Goal: Task Accomplishment & Management: Complete application form

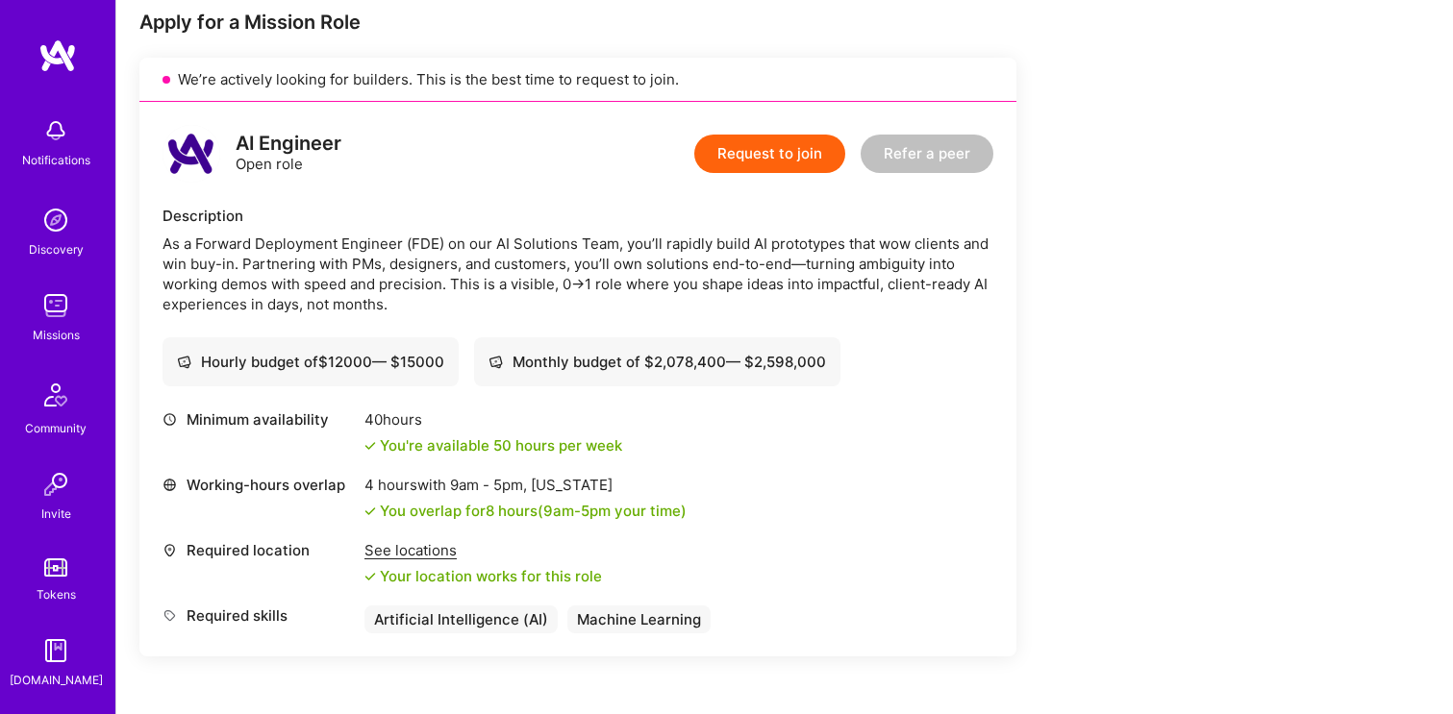
scroll to position [390, 0]
click at [774, 152] on button "Request to join" at bounding box center [769, 156] width 151 height 38
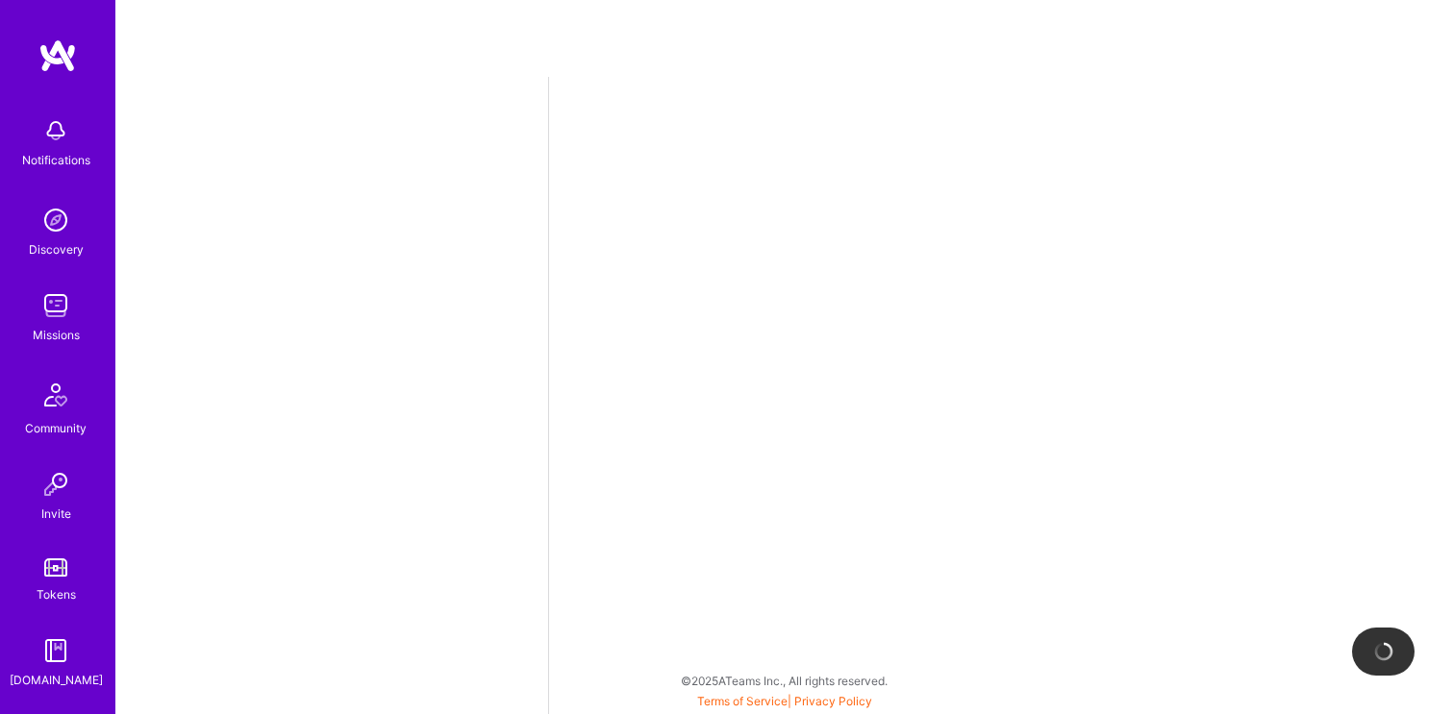
select select "US"
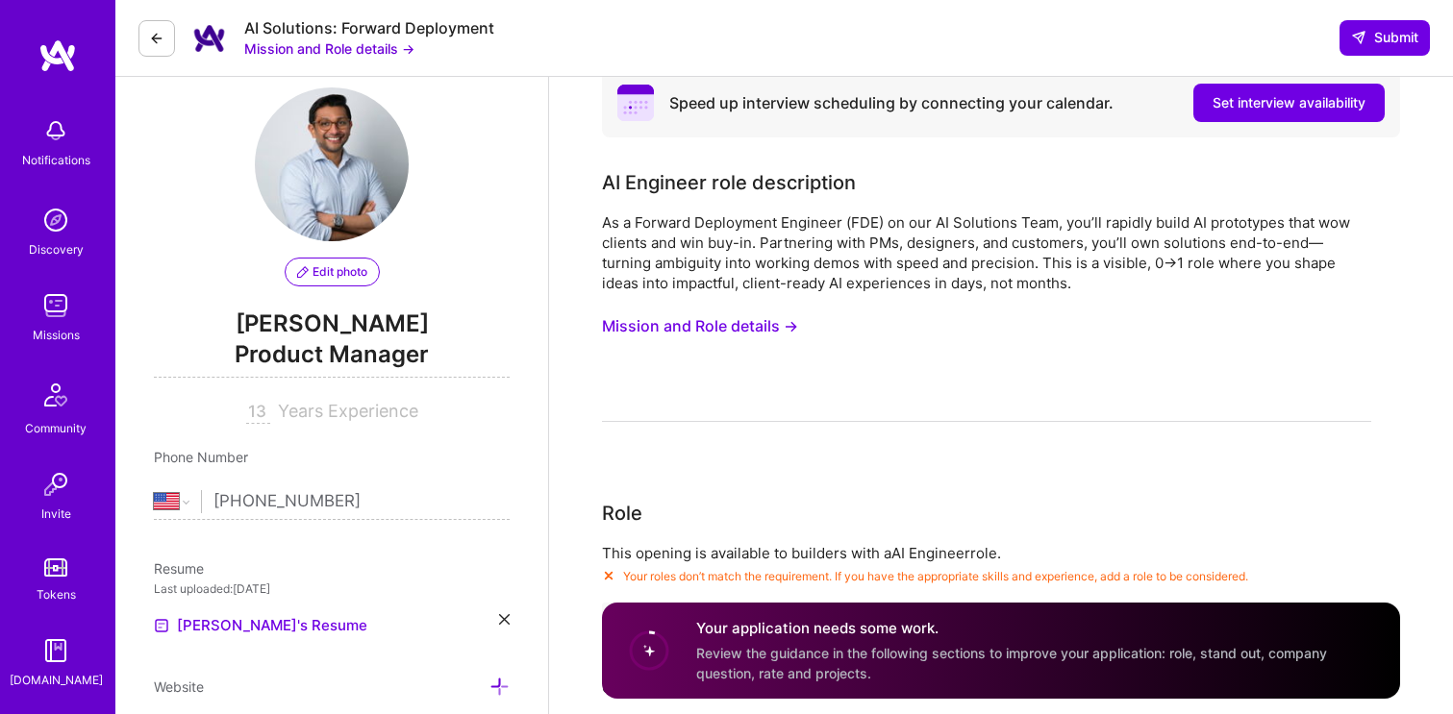
scroll to position [36, 0]
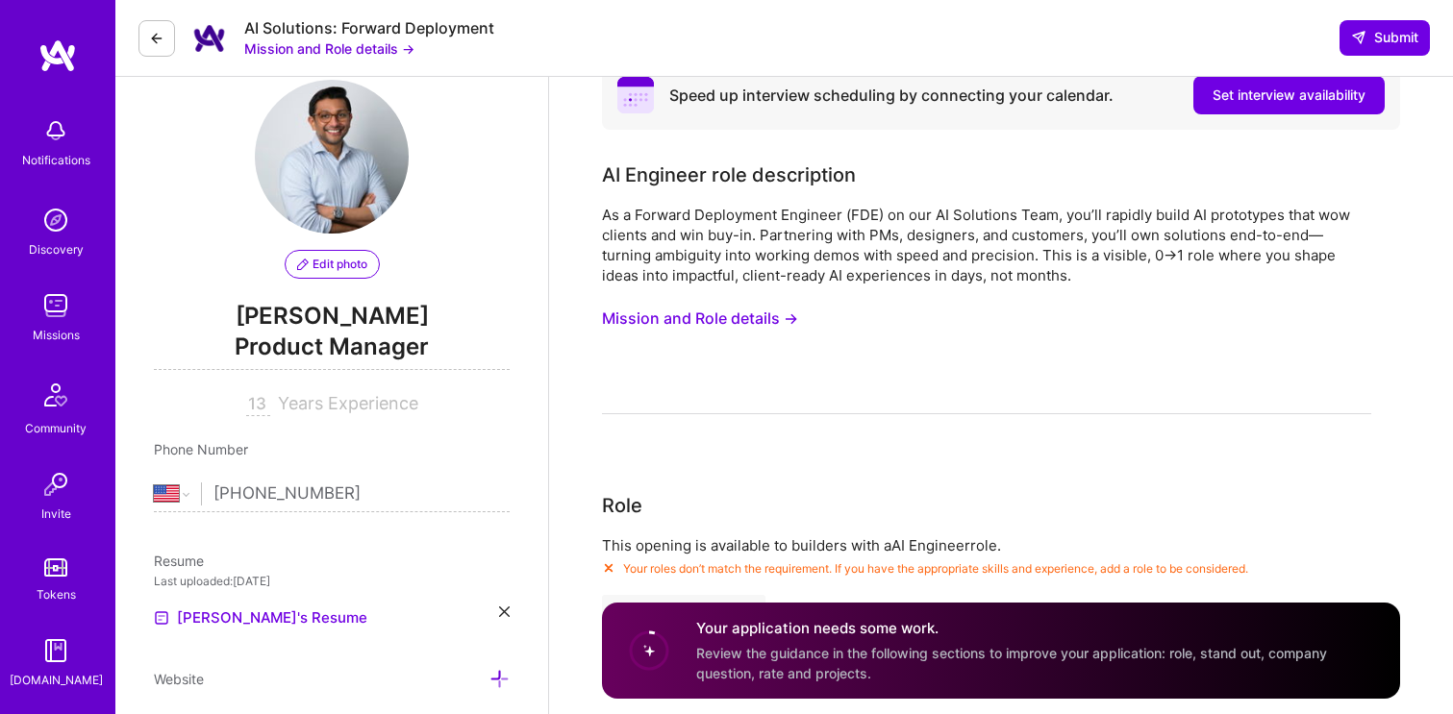
click at [684, 315] on button "Mission and Role details →" at bounding box center [700, 319] width 196 height 36
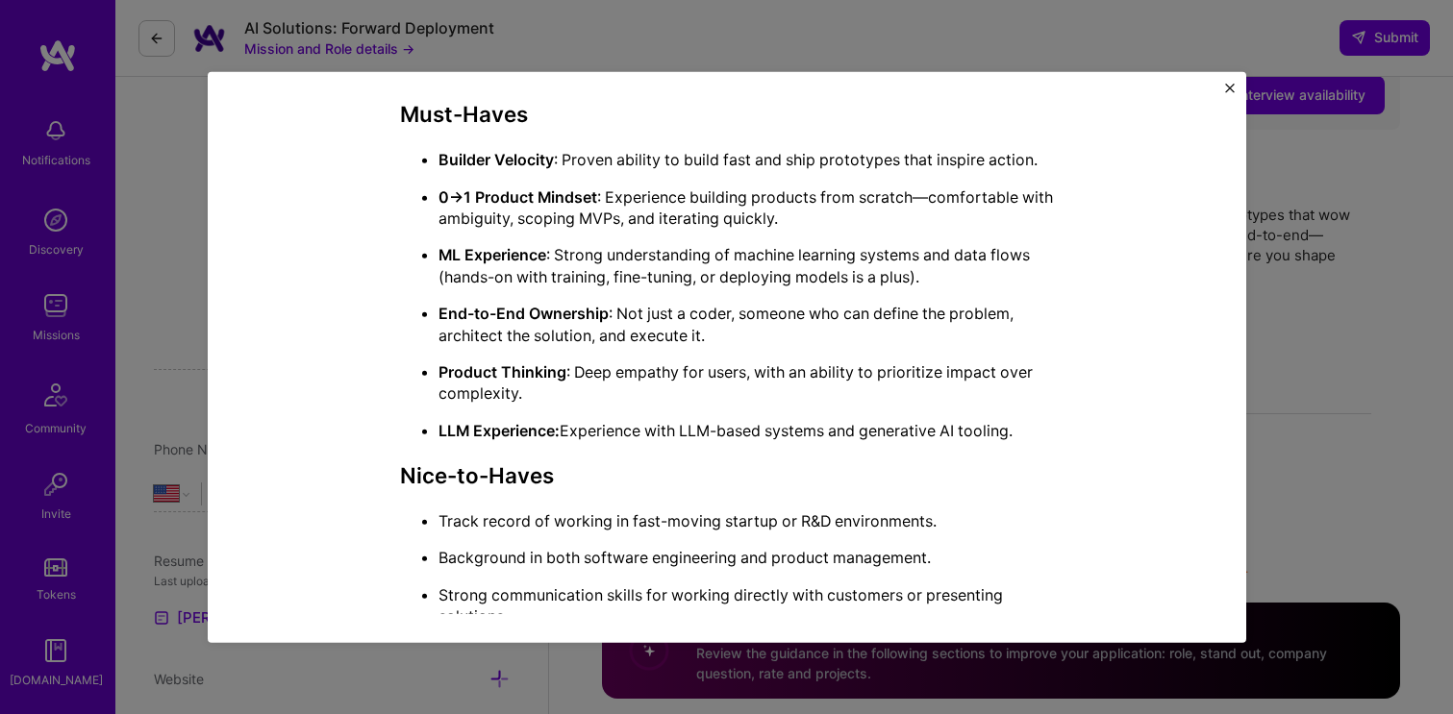
scroll to position [1274, 0]
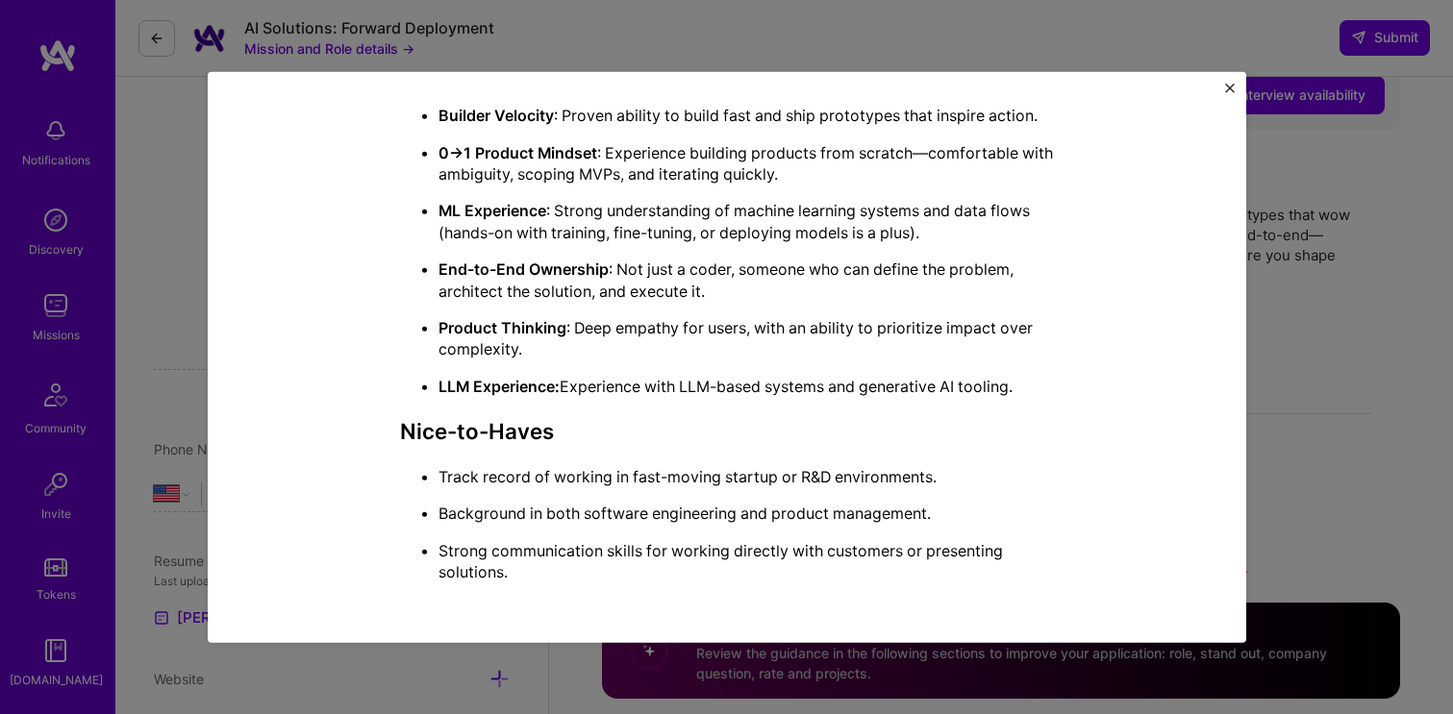
click at [1227, 93] on button "Close" at bounding box center [1230, 93] width 10 height 20
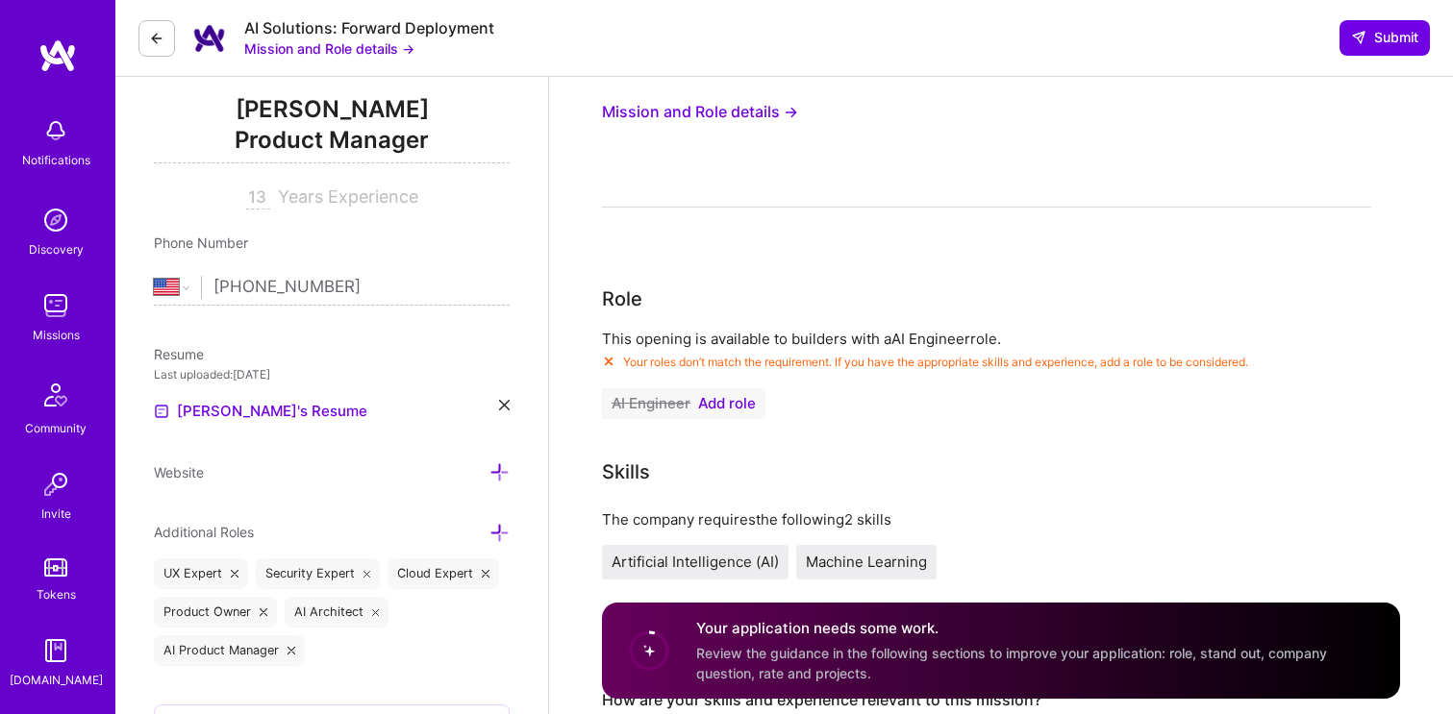
scroll to position [243, 0]
click at [734, 395] on span "Add role" at bounding box center [727, 402] width 58 height 15
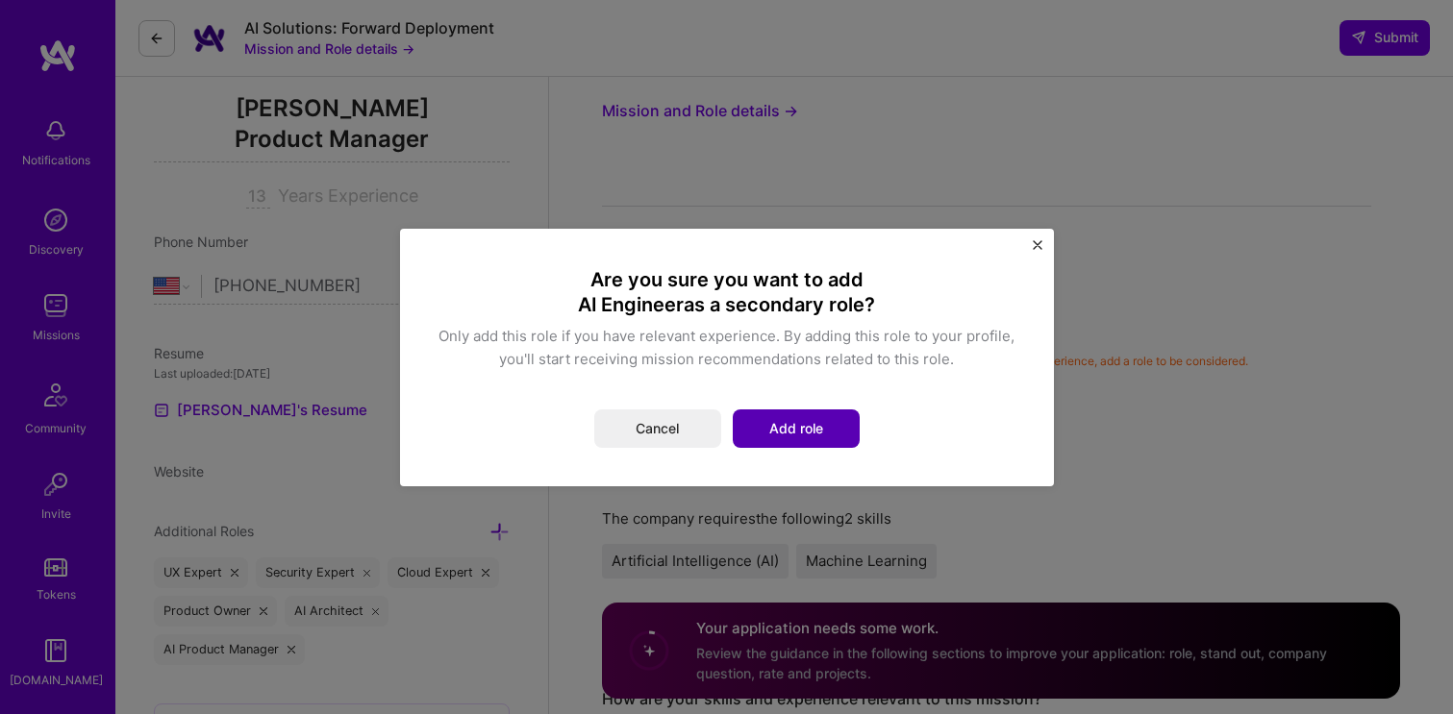
click at [787, 425] on button "Add role" at bounding box center [796, 429] width 127 height 38
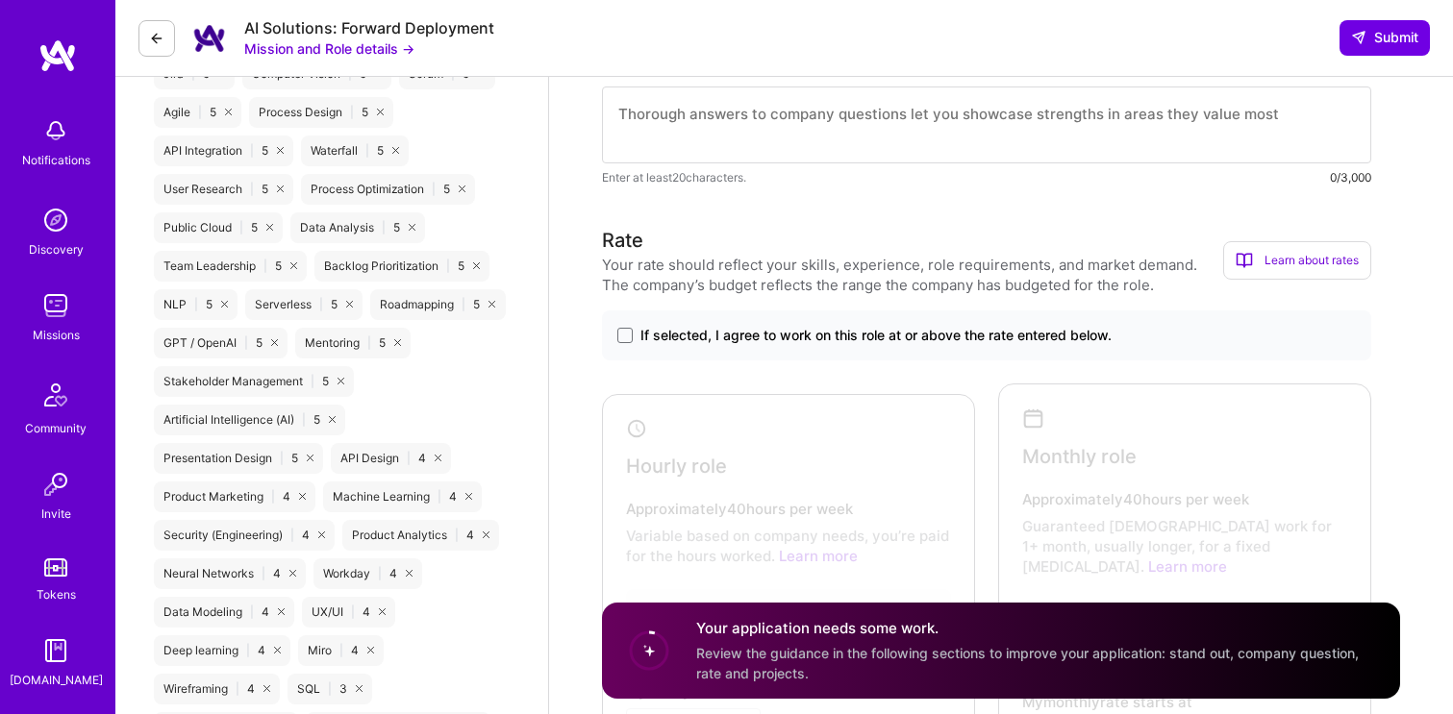
scroll to position [1192, 0]
click at [787, 310] on div "If selected, I agree to work on this role at or above the rate entered below." at bounding box center [986, 334] width 769 height 50
click at [787, 326] on span "If selected, I agree to work on this role at or above the rate entered below." at bounding box center [875, 333] width 471 height 19
click at [0, 0] on input "If selected, I agree to work on this role at or above the rate entered below." at bounding box center [0, 0] width 0 height 0
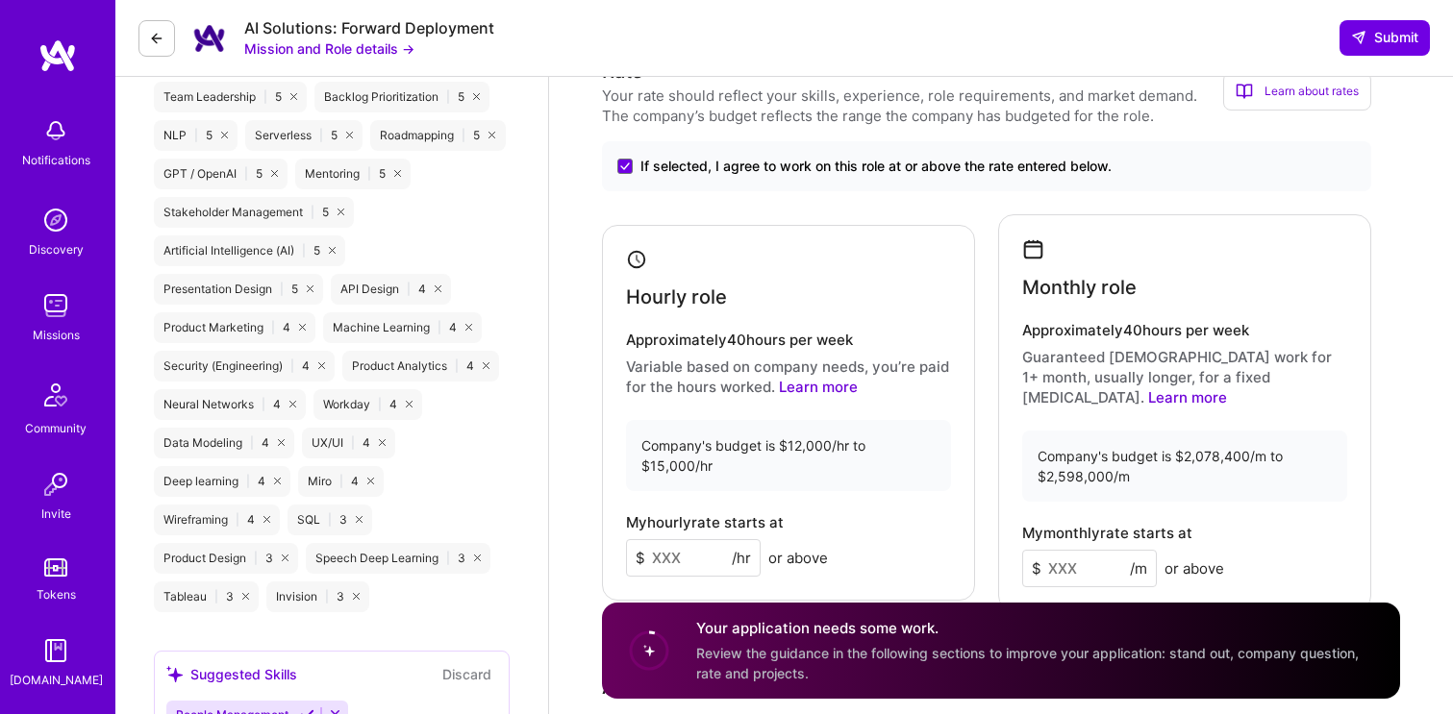
scroll to position [1355, 0]
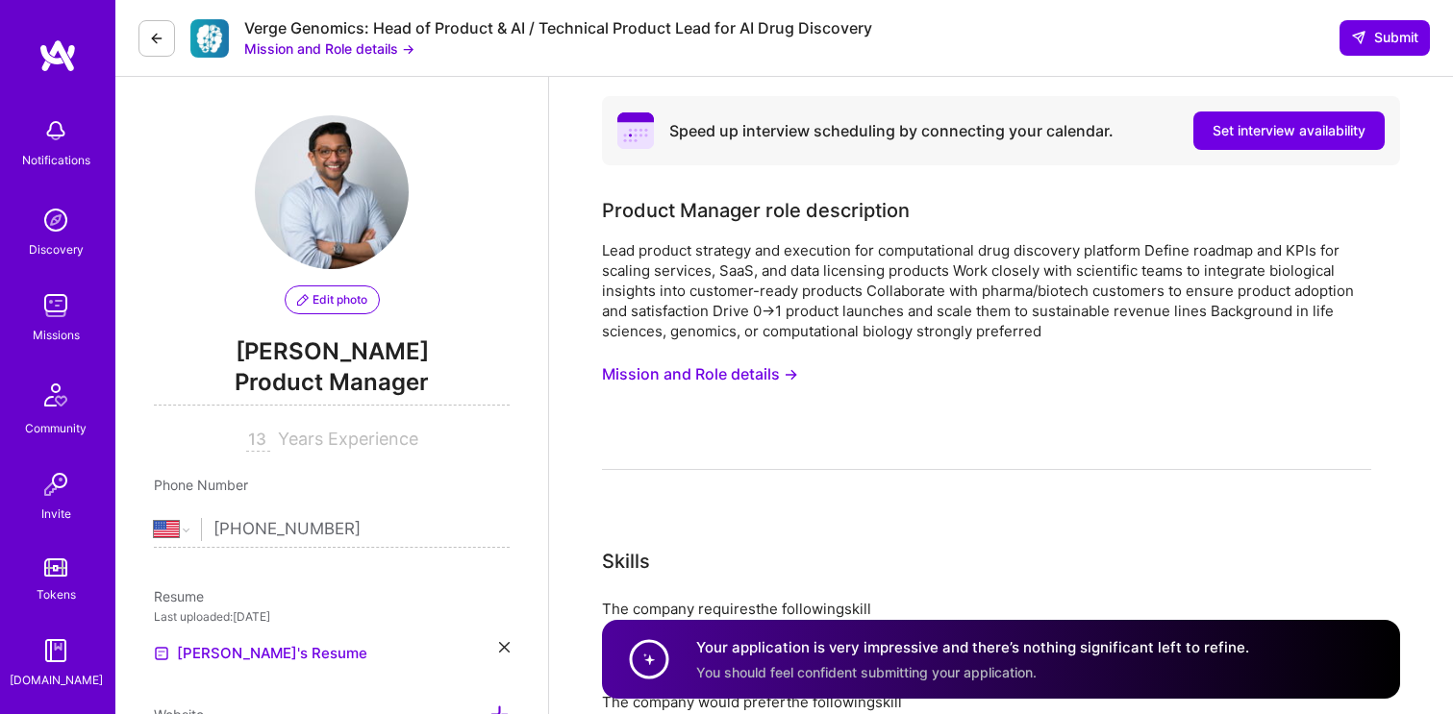
select select "US"
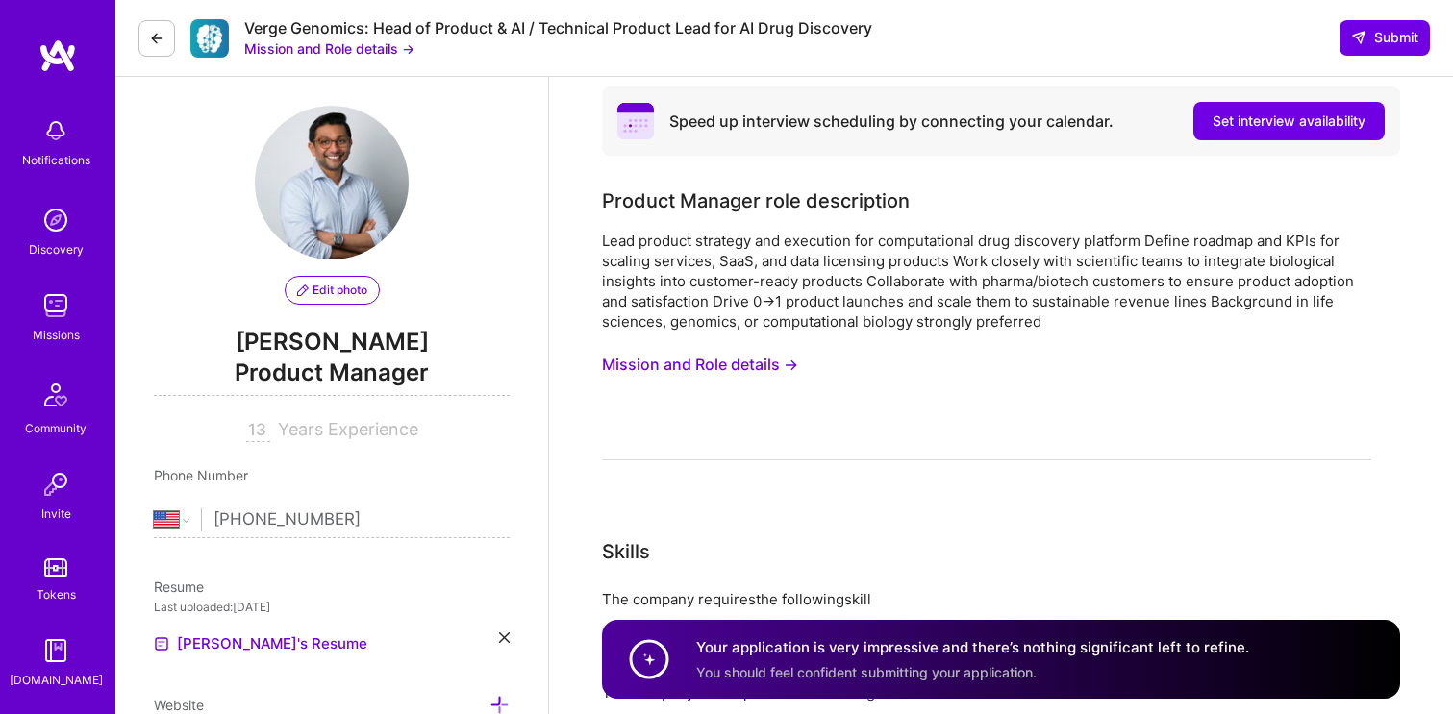
scroll to position [16, 0]
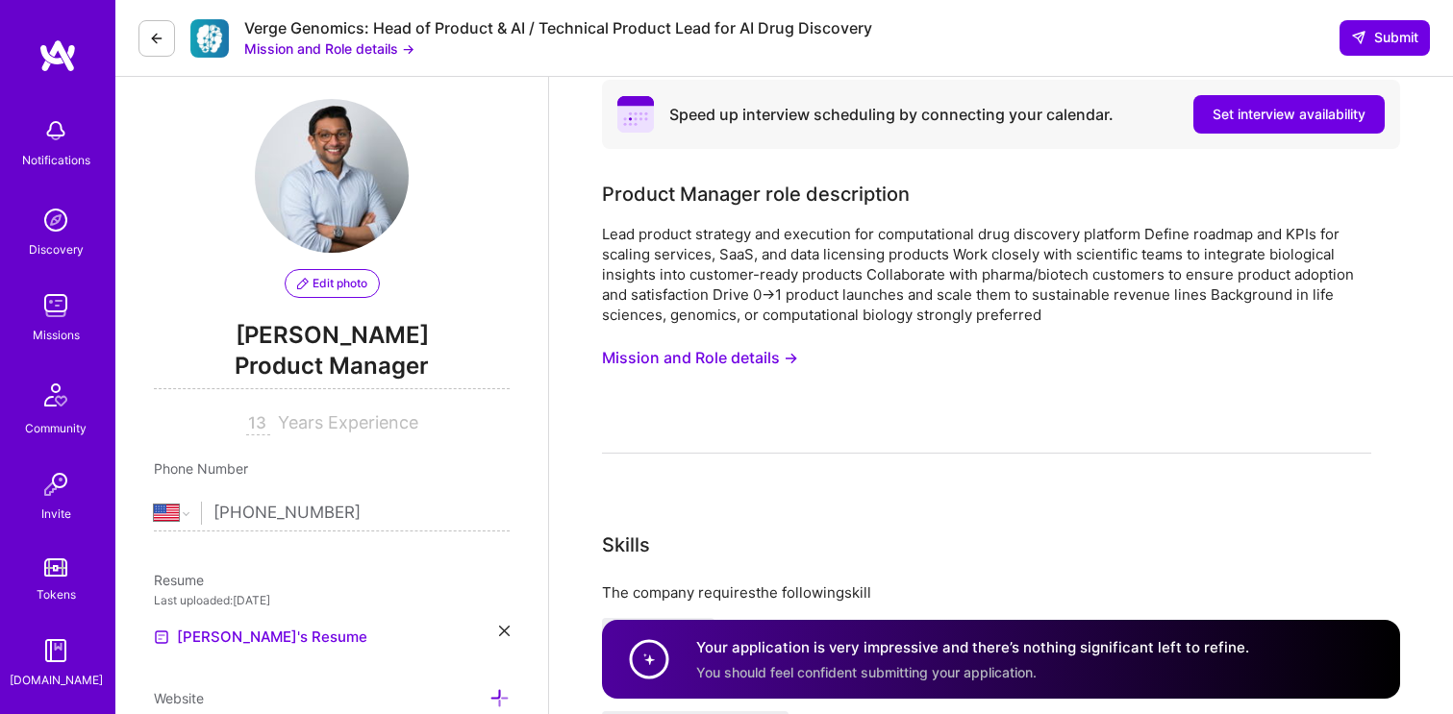
click at [73, 63] on img at bounding box center [57, 55] width 38 height 35
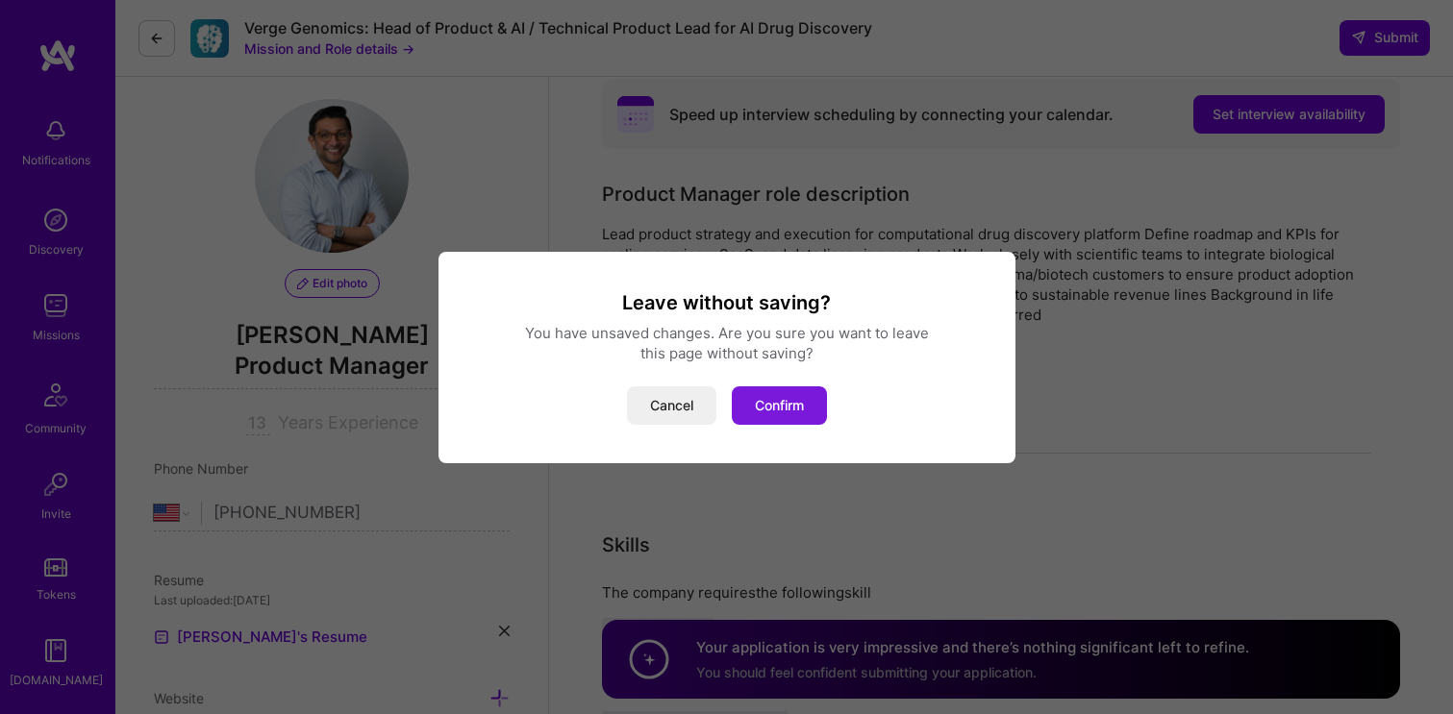
click at [794, 395] on button "Confirm" at bounding box center [779, 405] width 95 height 38
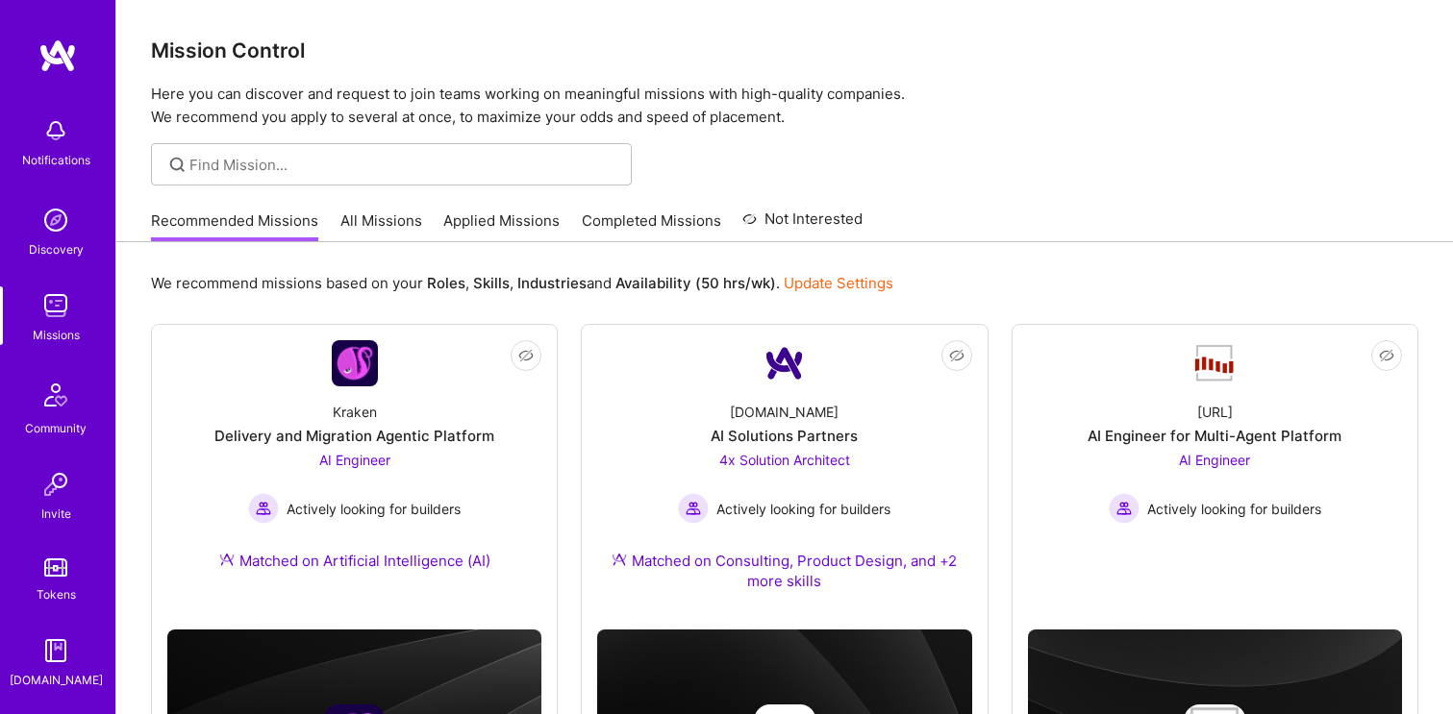
click at [369, 220] on link "All Missions" at bounding box center [381, 227] width 82 height 32
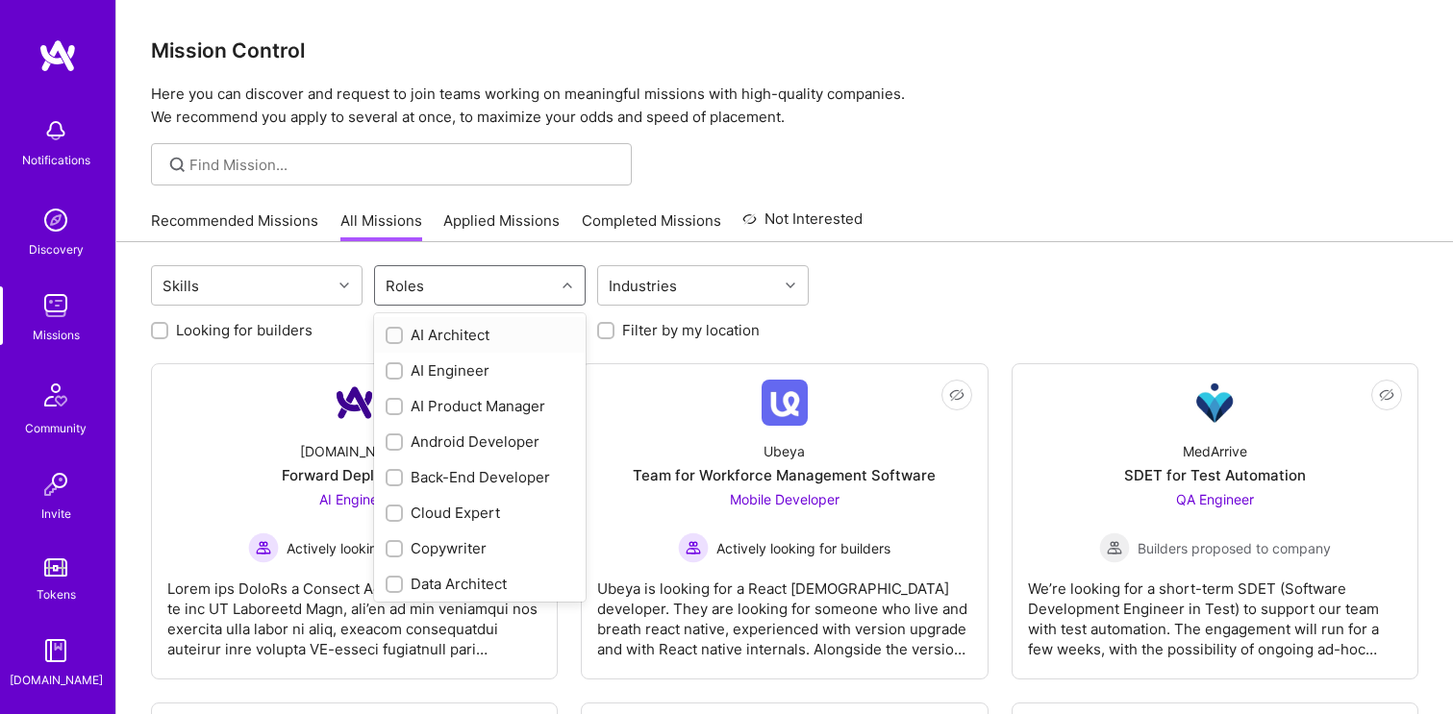
click at [510, 284] on div "Roles" at bounding box center [465, 285] width 180 height 38
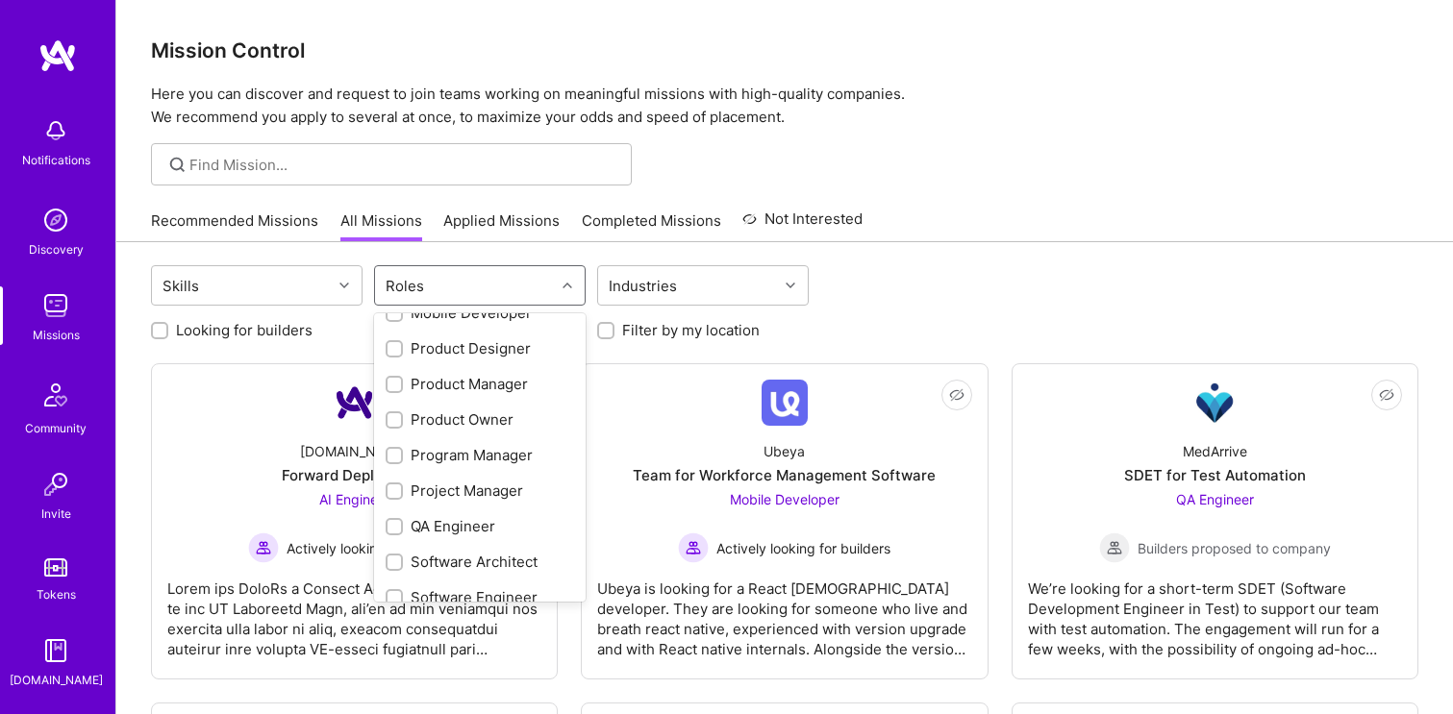
scroll to position [602, 0]
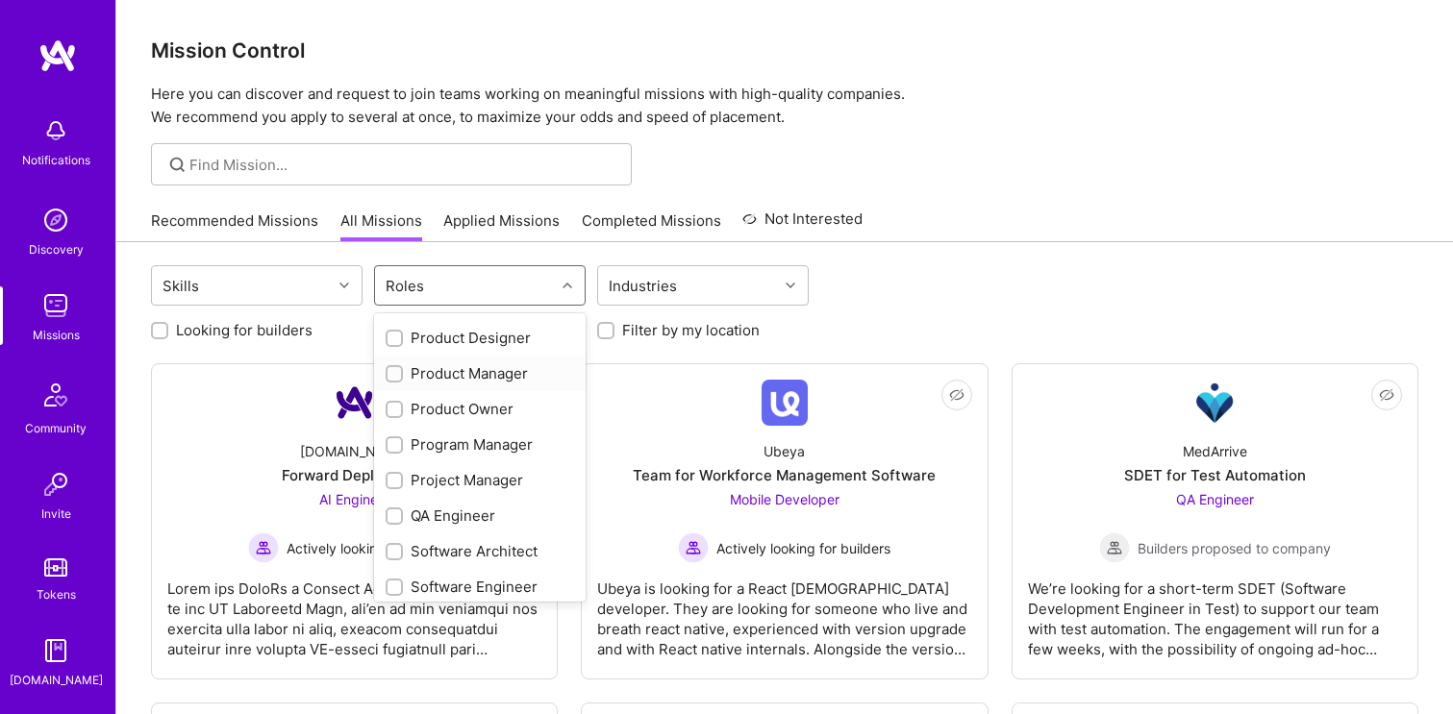
click at [485, 382] on div "Product Manager" at bounding box center [480, 373] width 188 height 20
checkbox input "true"
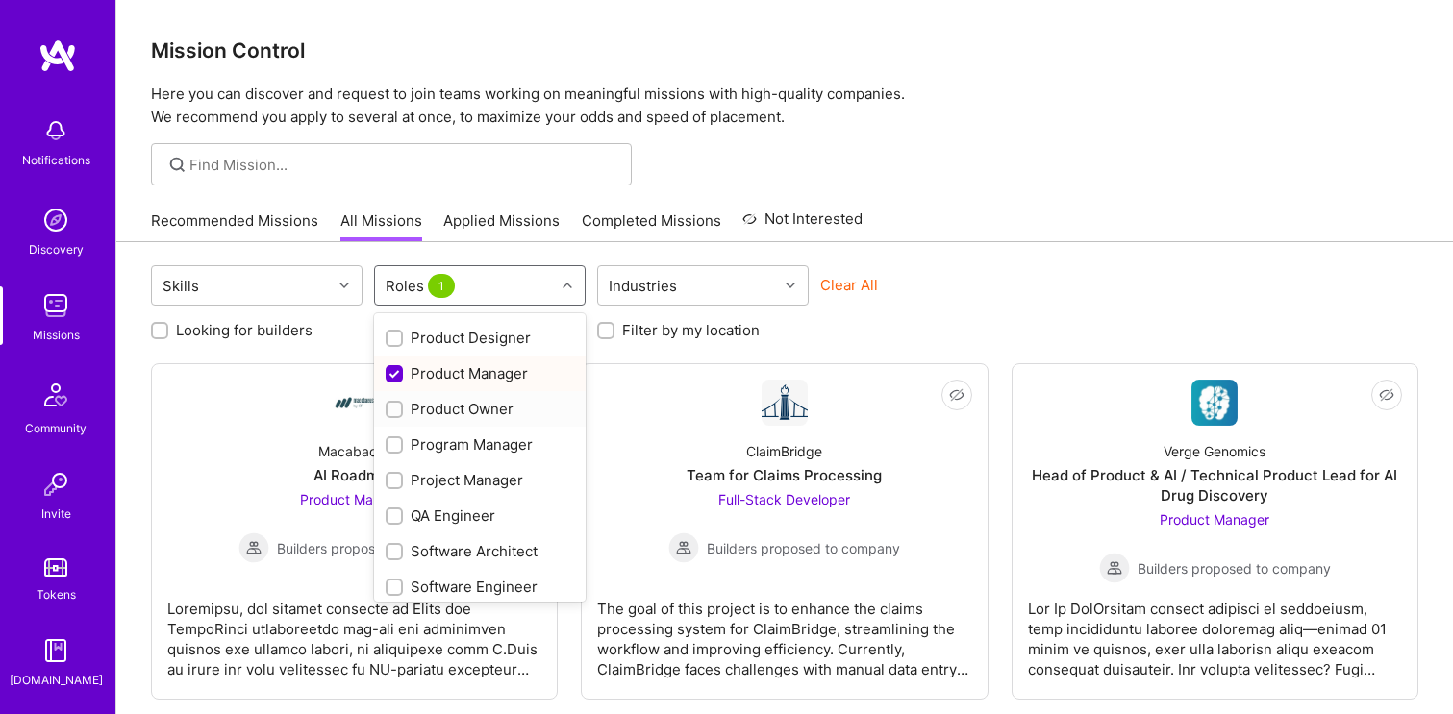
click at [485, 409] on div "Product Owner" at bounding box center [480, 409] width 188 height 20
checkbox input "true"
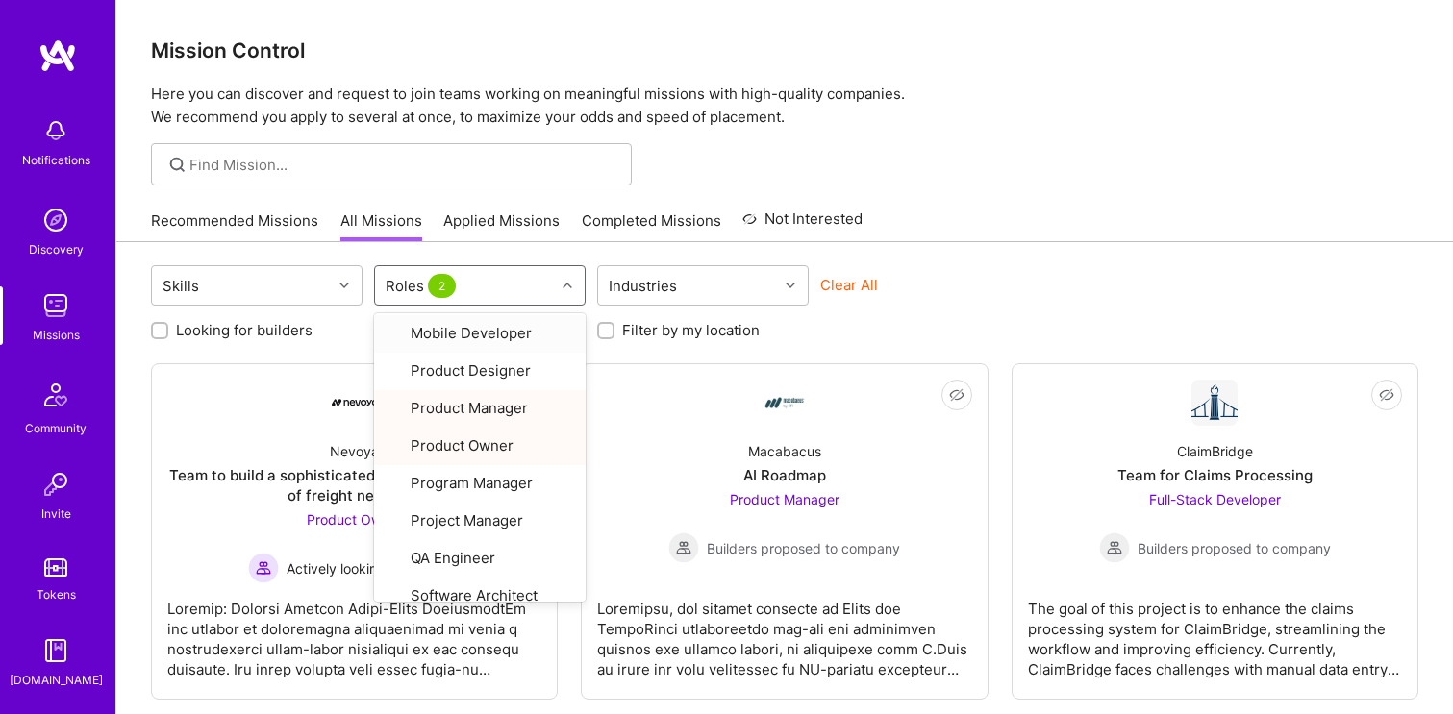
click at [881, 187] on div "Mission Control Here you can discover and request to join teams working on mean…" at bounding box center [784, 722] width 1336 height 1445
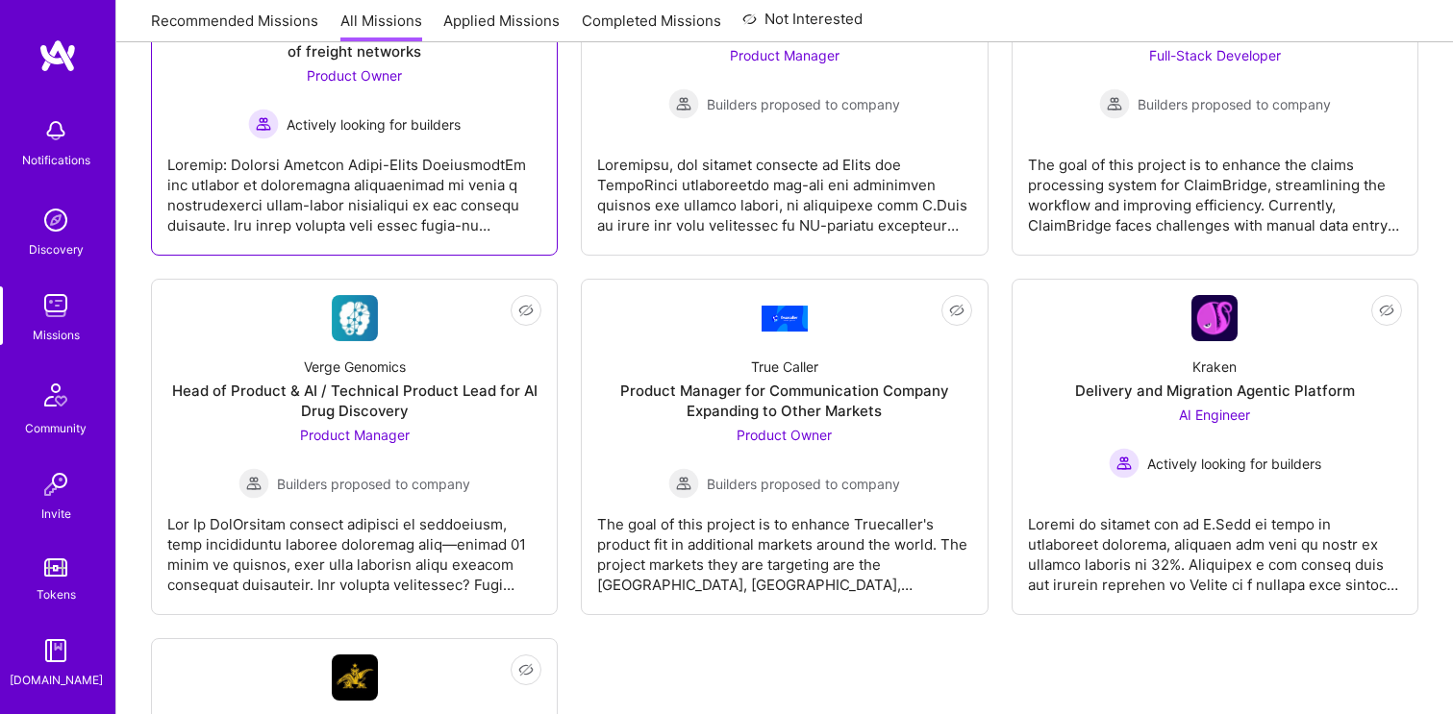
scroll to position [445, 0]
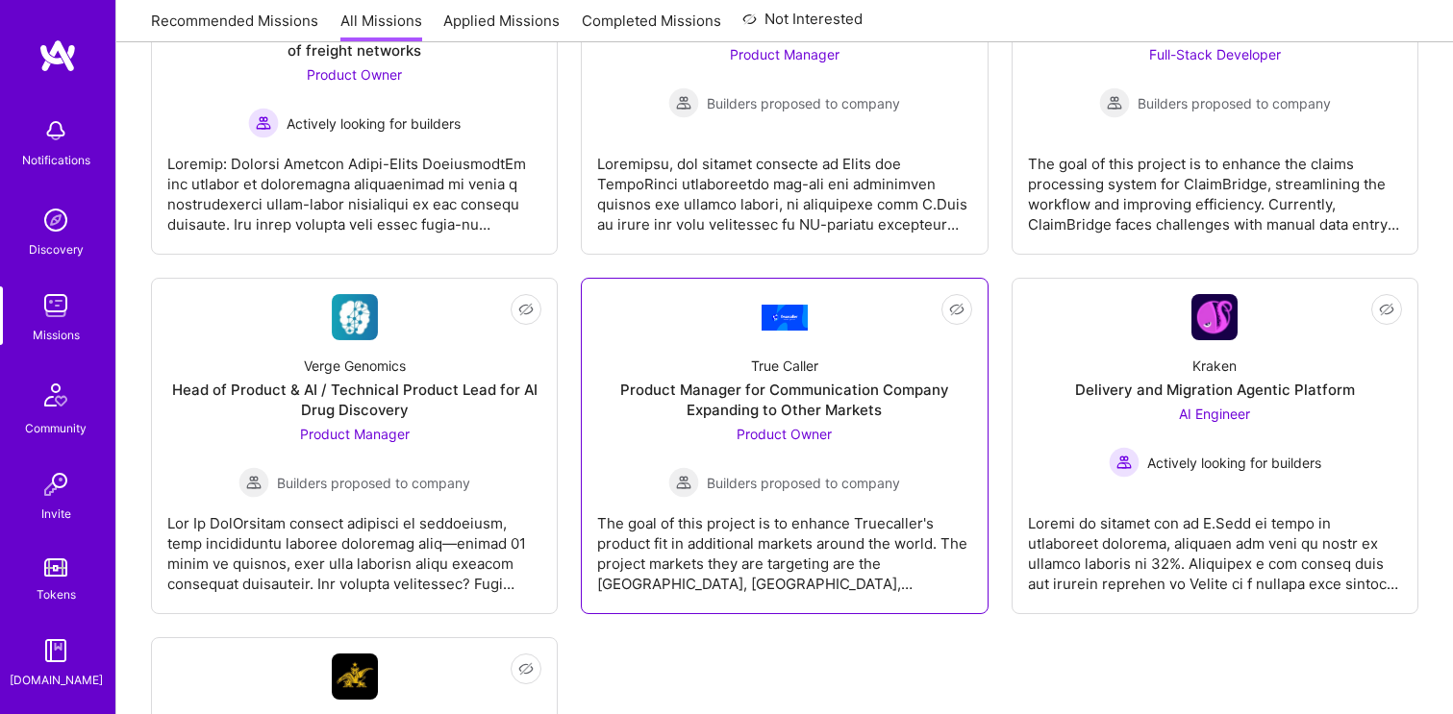
click at [728, 480] on span "Builders proposed to company" at bounding box center [803, 483] width 193 height 20
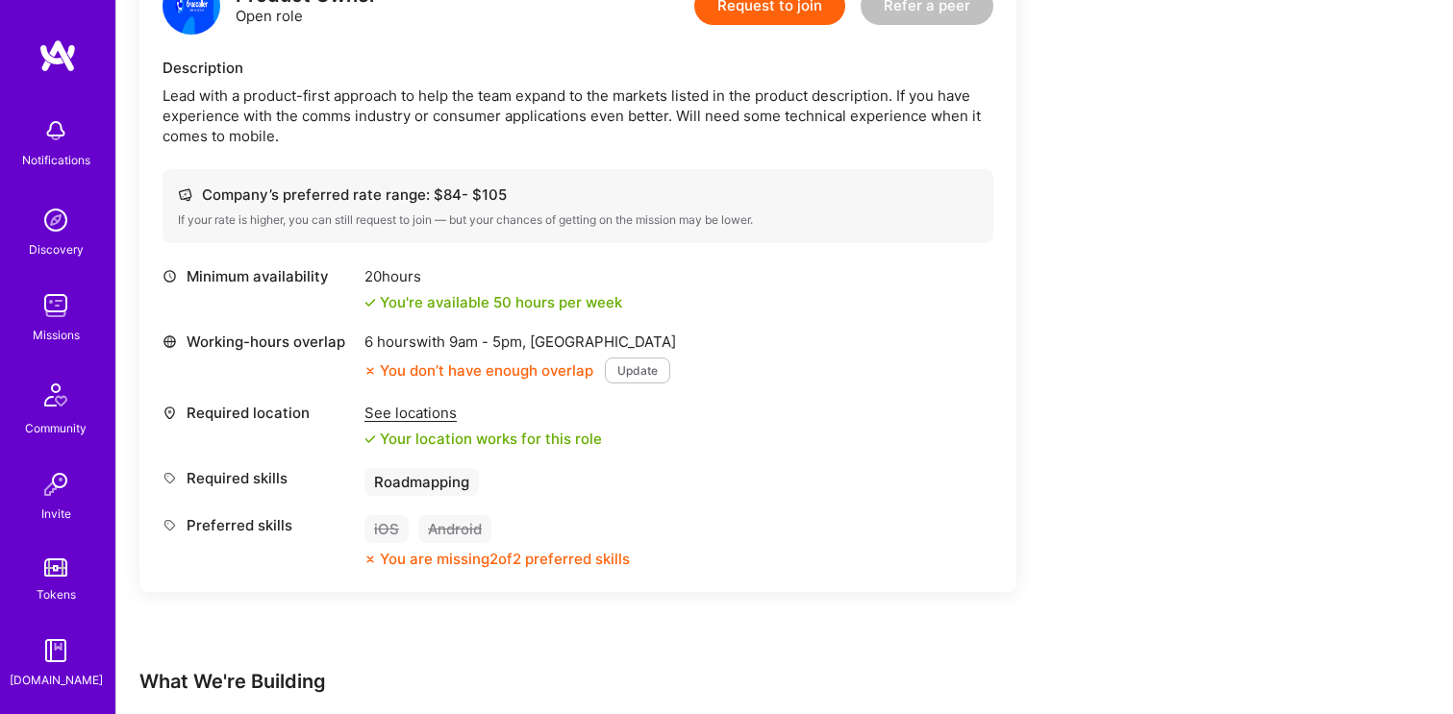
scroll to position [555, 0]
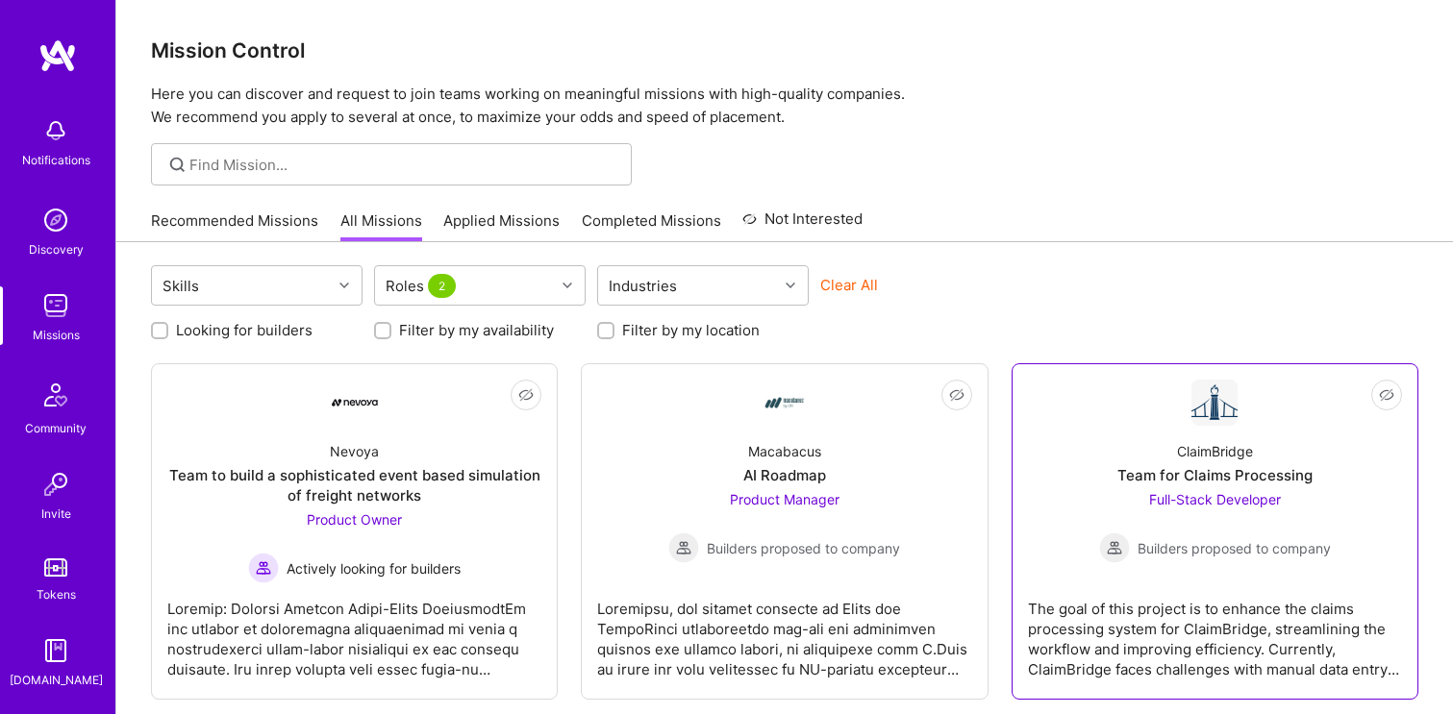
click at [1210, 603] on div "The goal of this project is to enhance the claims processing system for ClaimBr…" at bounding box center [1215, 632] width 374 height 96
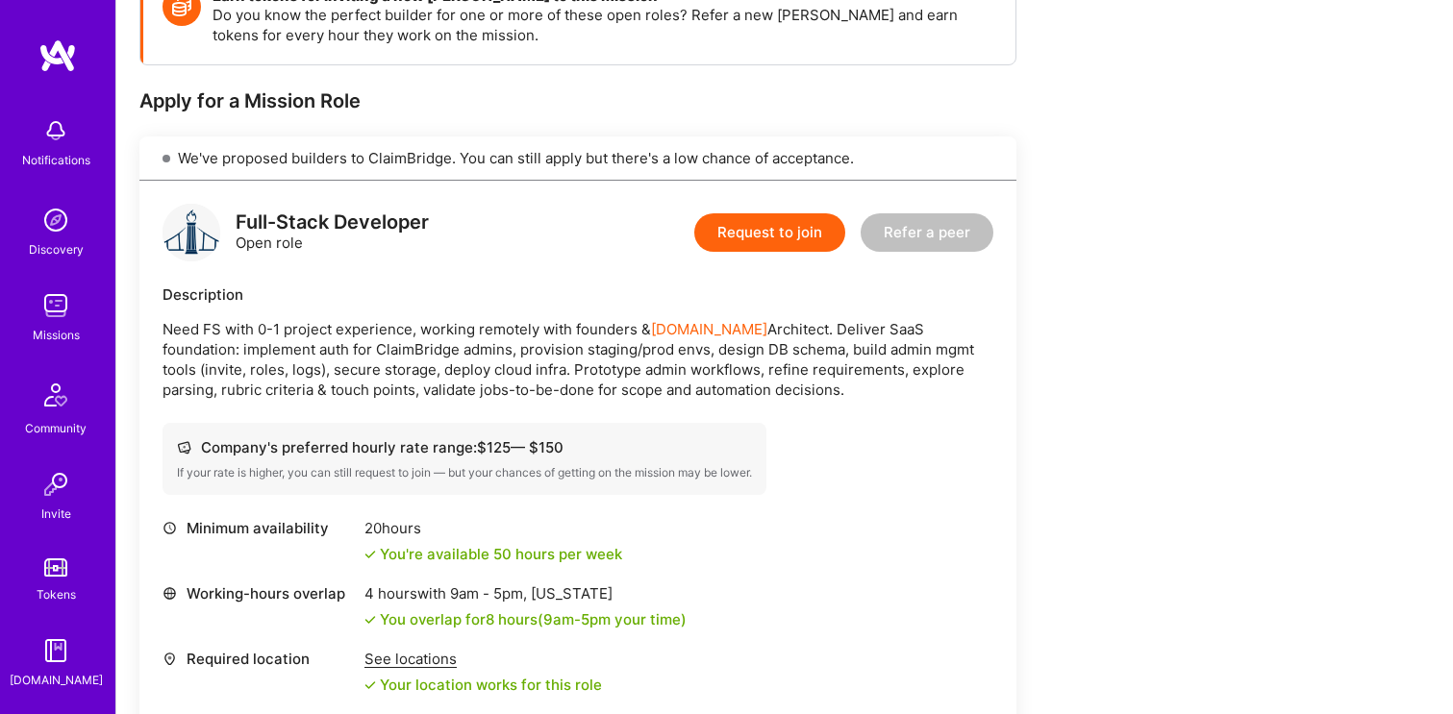
scroll to position [316, 0]
